Goal: Task Accomplishment & Management: Manage account settings

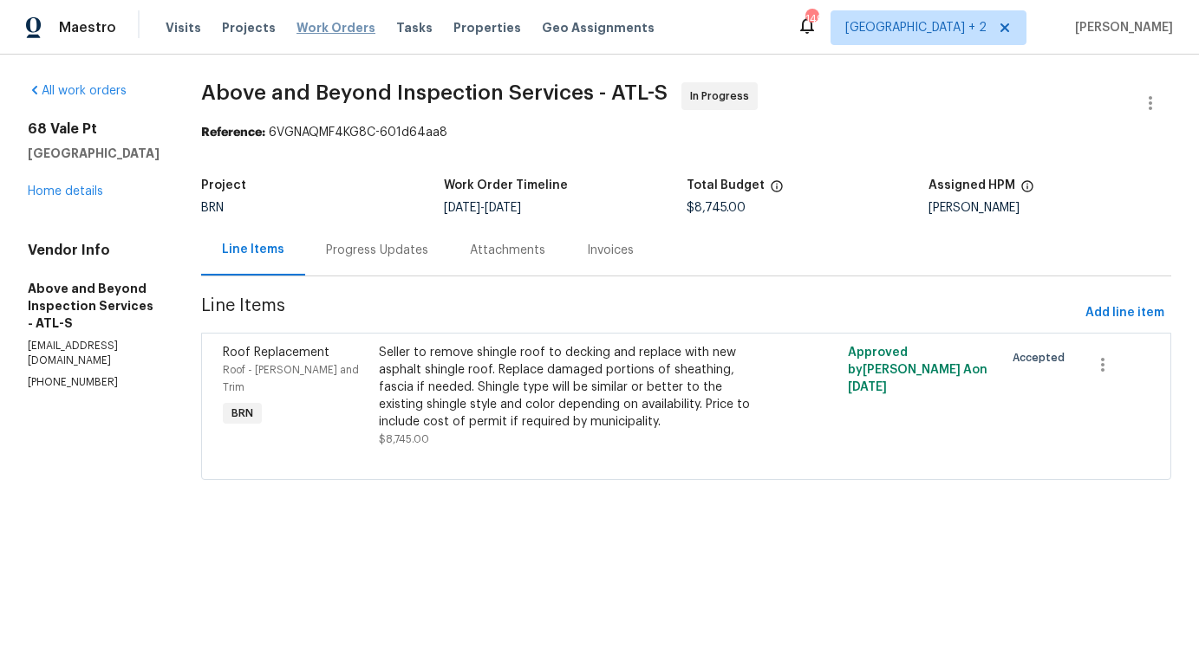
click at [314, 23] on span "Work Orders" at bounding box center [335, 27] width 79 height 17
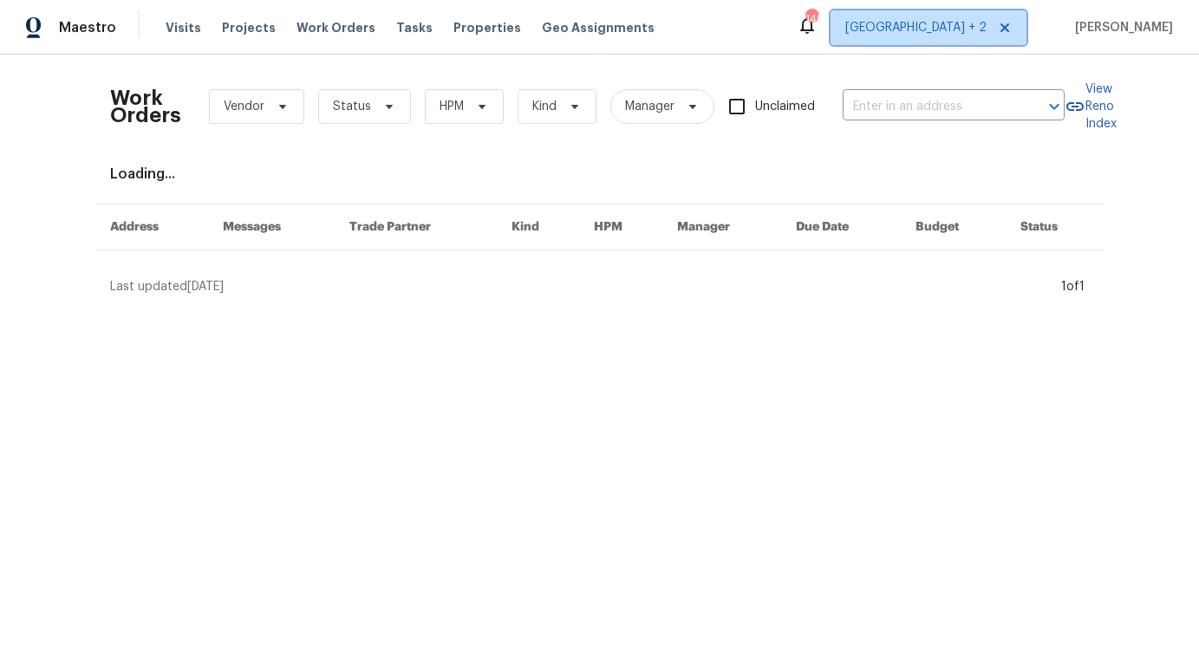
click at [986, 26] on span "[GEOGRAPHIC_DATA] + 2" at bounding box center [915, 27] width 141 height 17
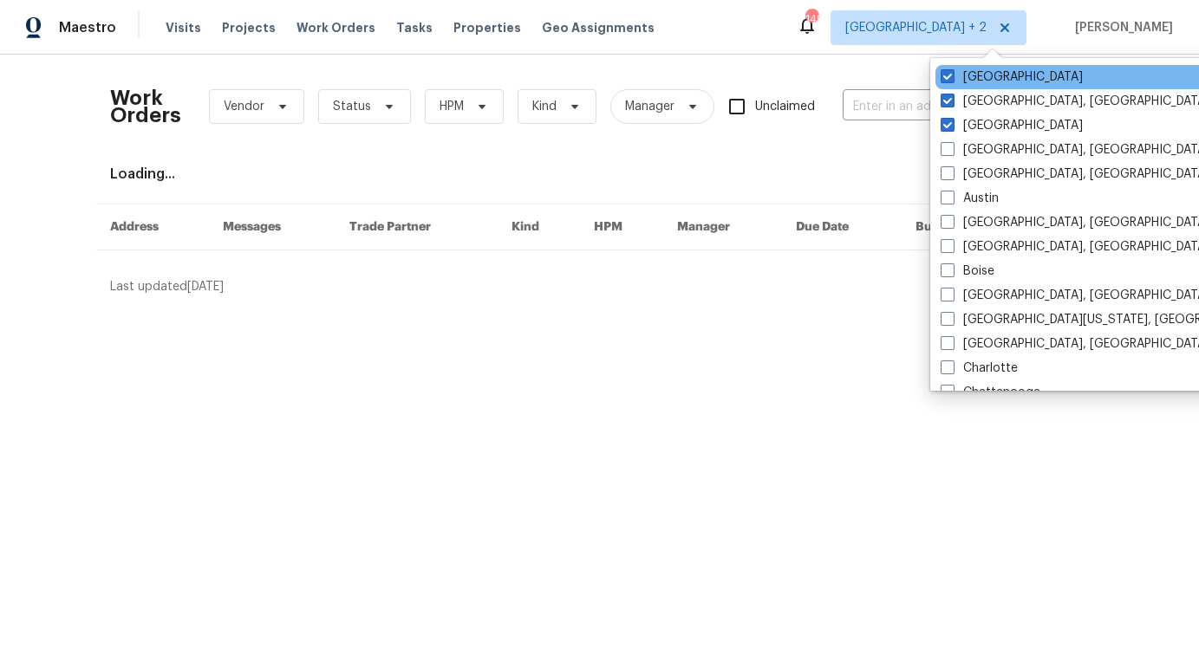
click at [939, 77] on div "[GEOGRAPHIC_DATA]" at bounding box center [1109, 77] width 349 height 24
click at [941, 77] on span at bounding box center [947, 76] width 14 height 14
click at [941, 77] on input "[GEOGRAPHIC_DATA]" at bounding box center [945, 73] width 11 height 11
checkbox input "false"
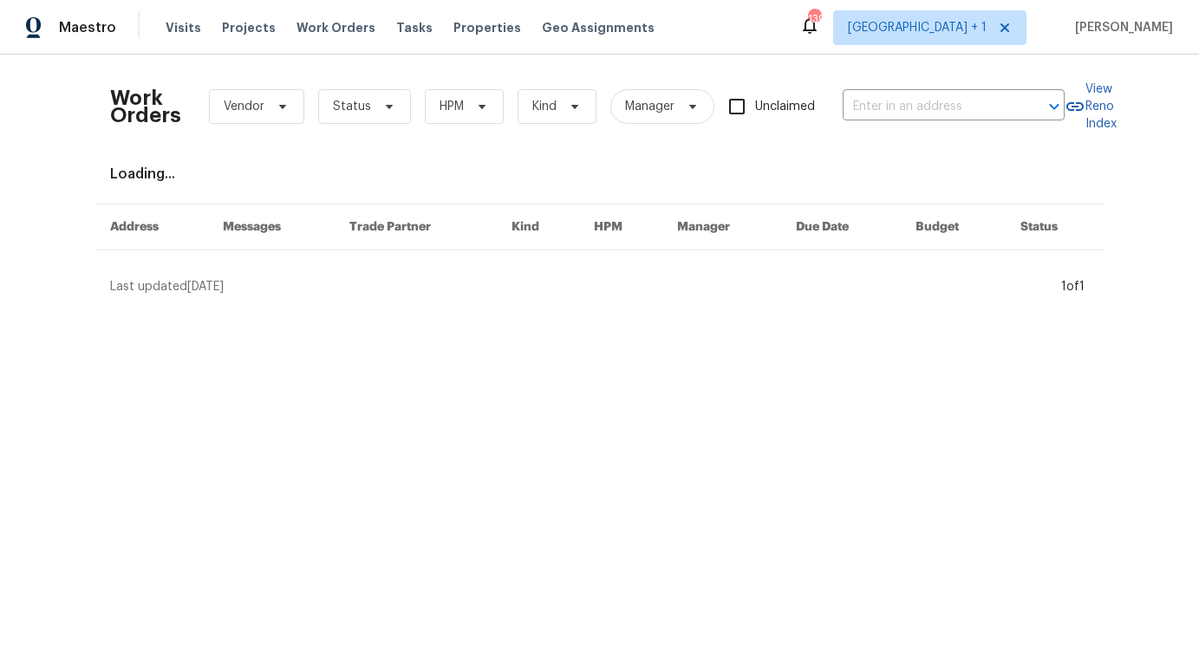
click at [941, 77] on div "Work Orders Vendor Status HPM Kind Manager Unclaimed ​" at bounding box center [587, 106] width 954 height 76
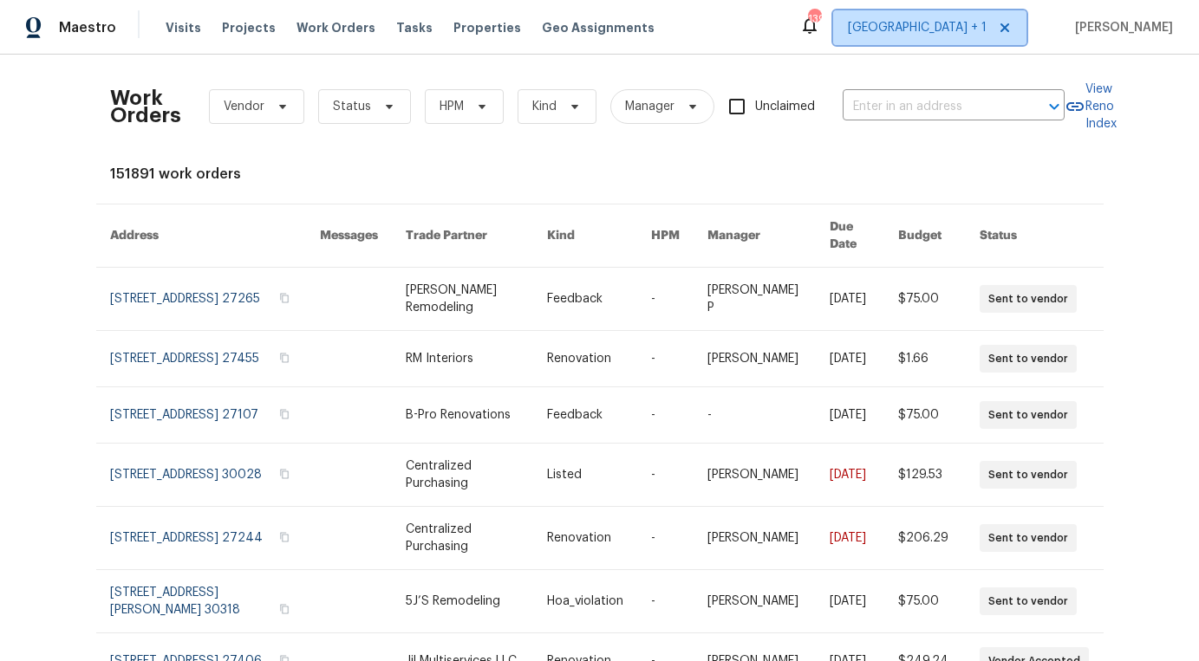
click at [980, 40] on span "[GEOGRAPHIC_DATA] + 1" at bounding box center [929, 27] width 193 height 35
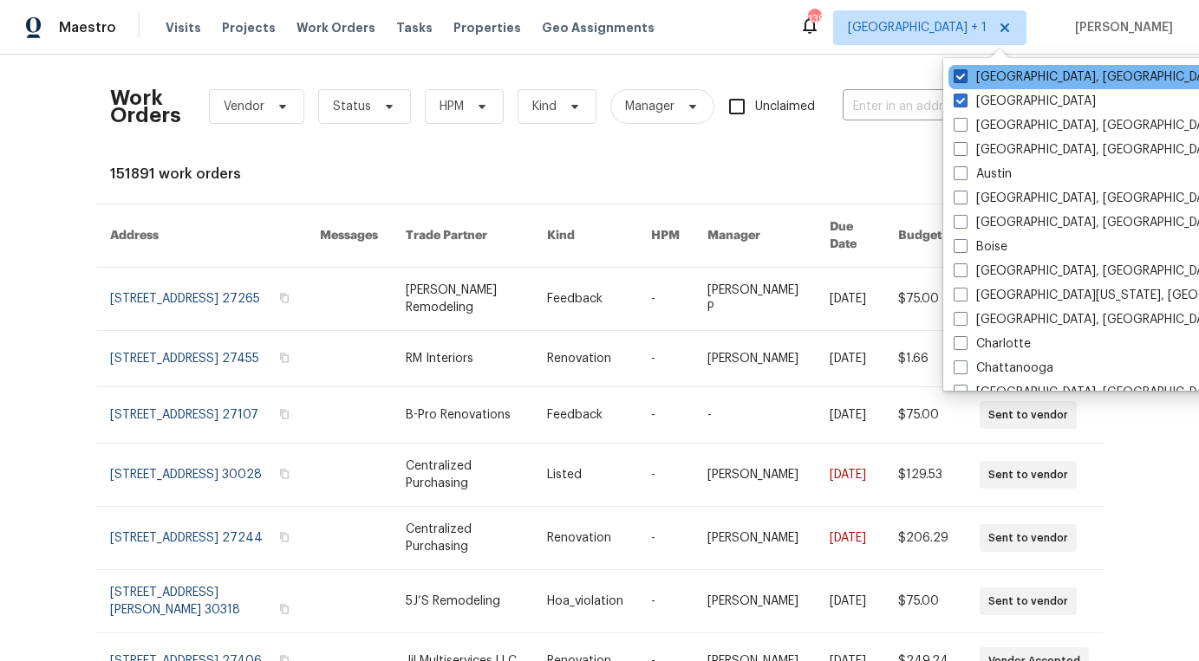
click at [961, 77] on span at bounding box center [960, 76] width 14 height 14
click at [961, 77] on input "[GEOGRAPHIC_DATA], [GEOGRAPHIC_DATA]" at bounding box center [958, 73] width 11 height 11
checkbox input "false"
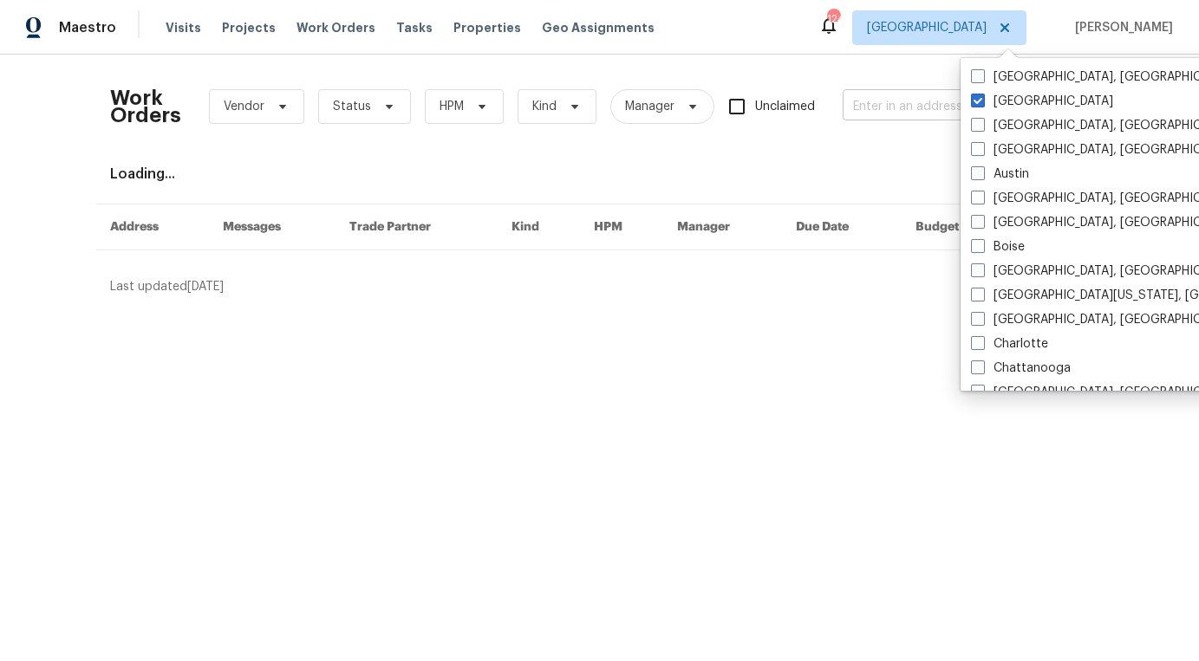
click at [936, 114] on input "text" at bounding box center [928, 107] width 173 height 27
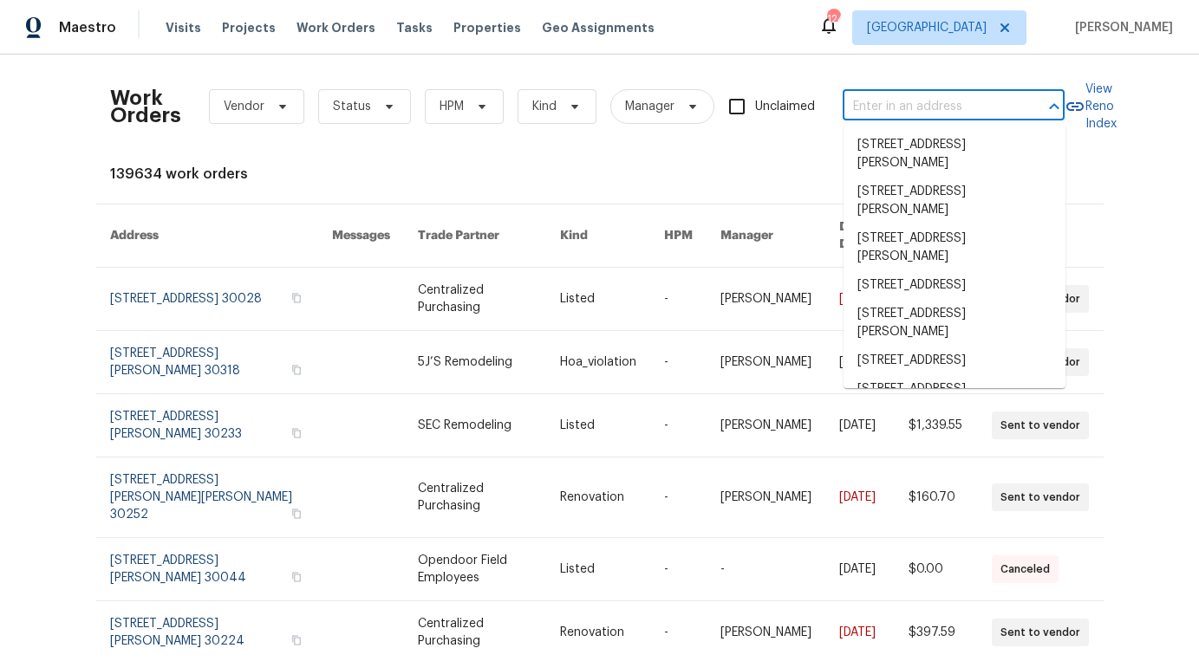
paste input "[STREET_ADDRESS]"
type input "[STREET_ADDRESS]"
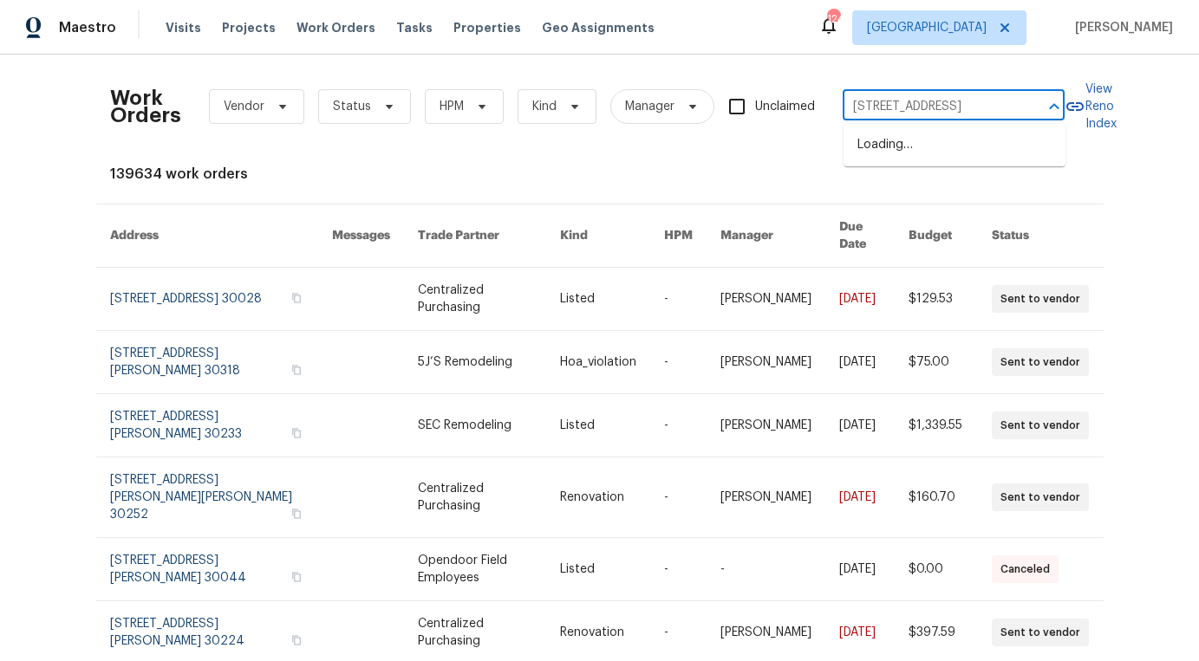
scroll to position [0, 10]
click at [895, 148] on li "[STREET_ADDRESS]" at bounding box center [954, 145] width 222 height 29
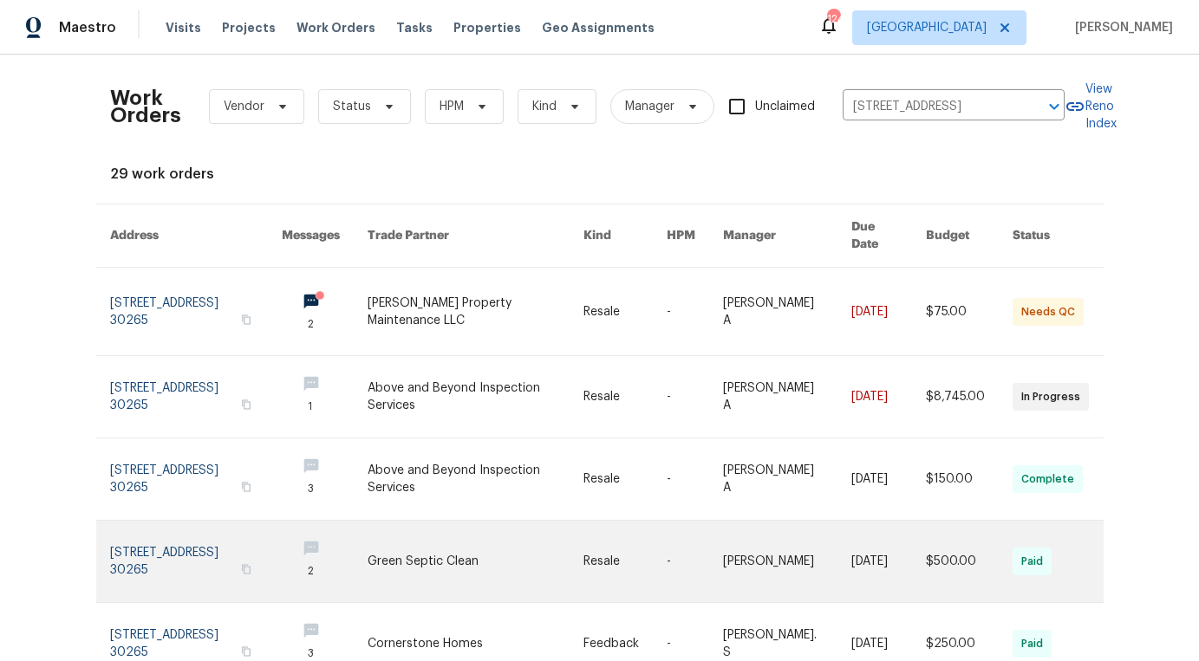
click at [640, 557] on link at bounding box center [624, 561] width 83 height 81
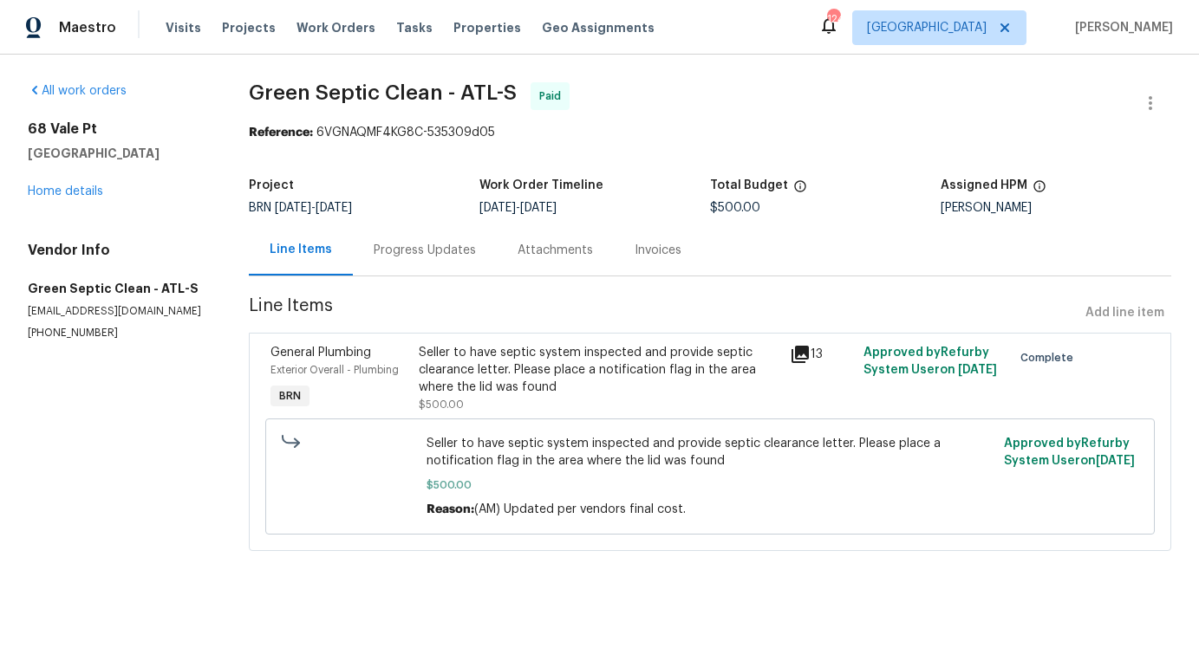
click at [654, 252] on div "Invoices" at bounding box center [657, 250] width 47 height 17
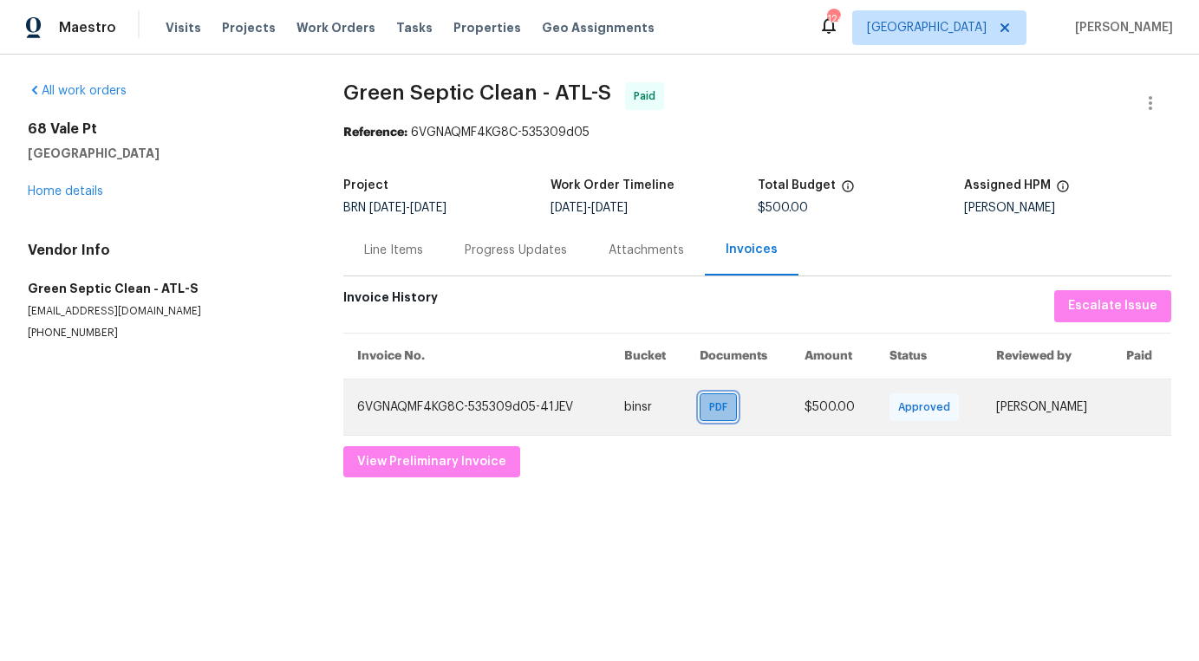
click at [699, 406] on div "PDF" at bounding box center [717, 407] width 37 height 28
